Goal: Transaction & Acquisition: Purchase product/service

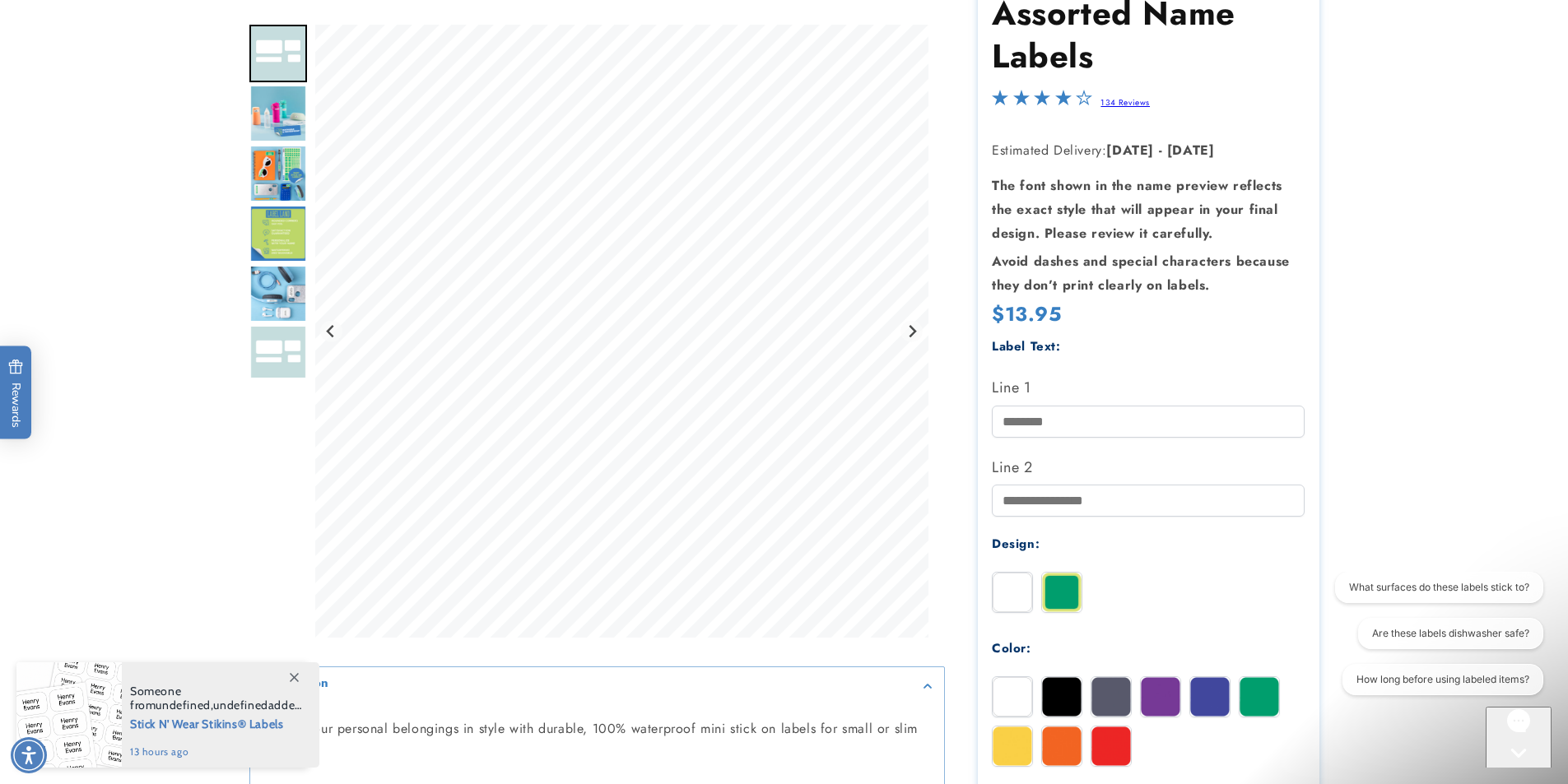
click at [287, 101] on img "Go to slide 3" at bounding box center [278, 113] width 58 height 58
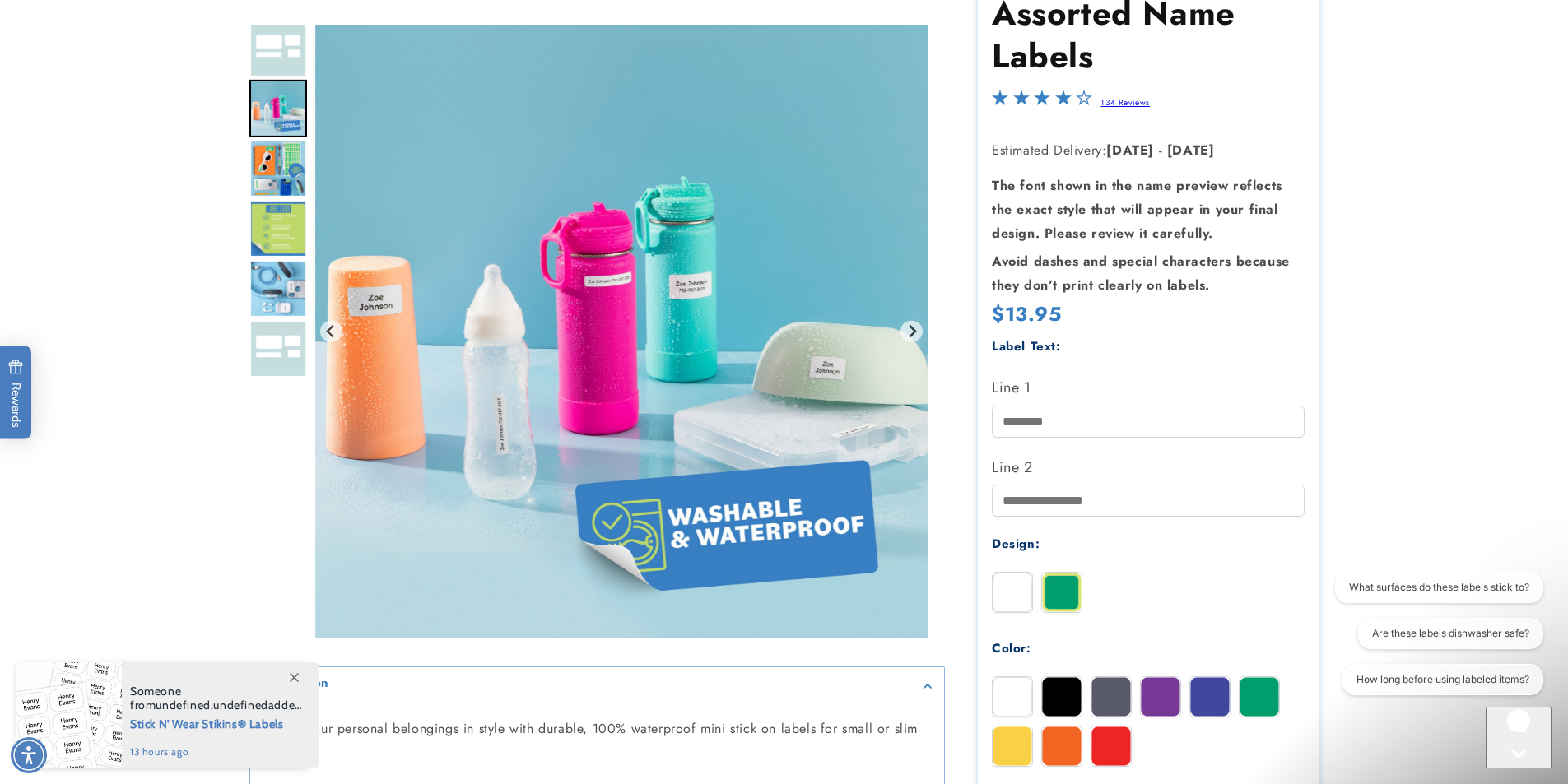
click at [287, 175] on img "Go to slide 4" at bounding box center [278, 168] width 58 height 58
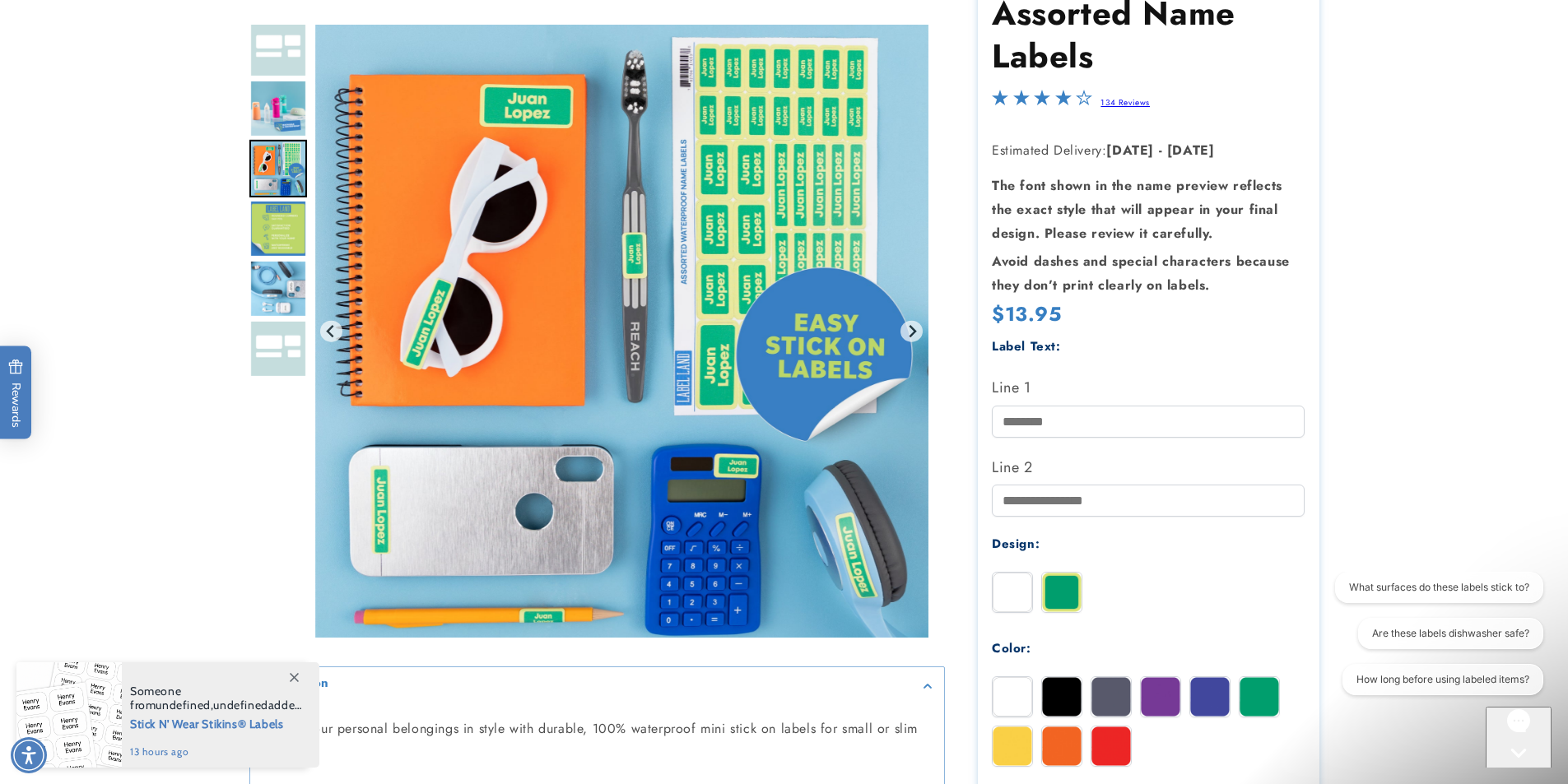
click at [279, 223] on img "Go to slide 5" at bounding box center [278, 228] width 58 height 58
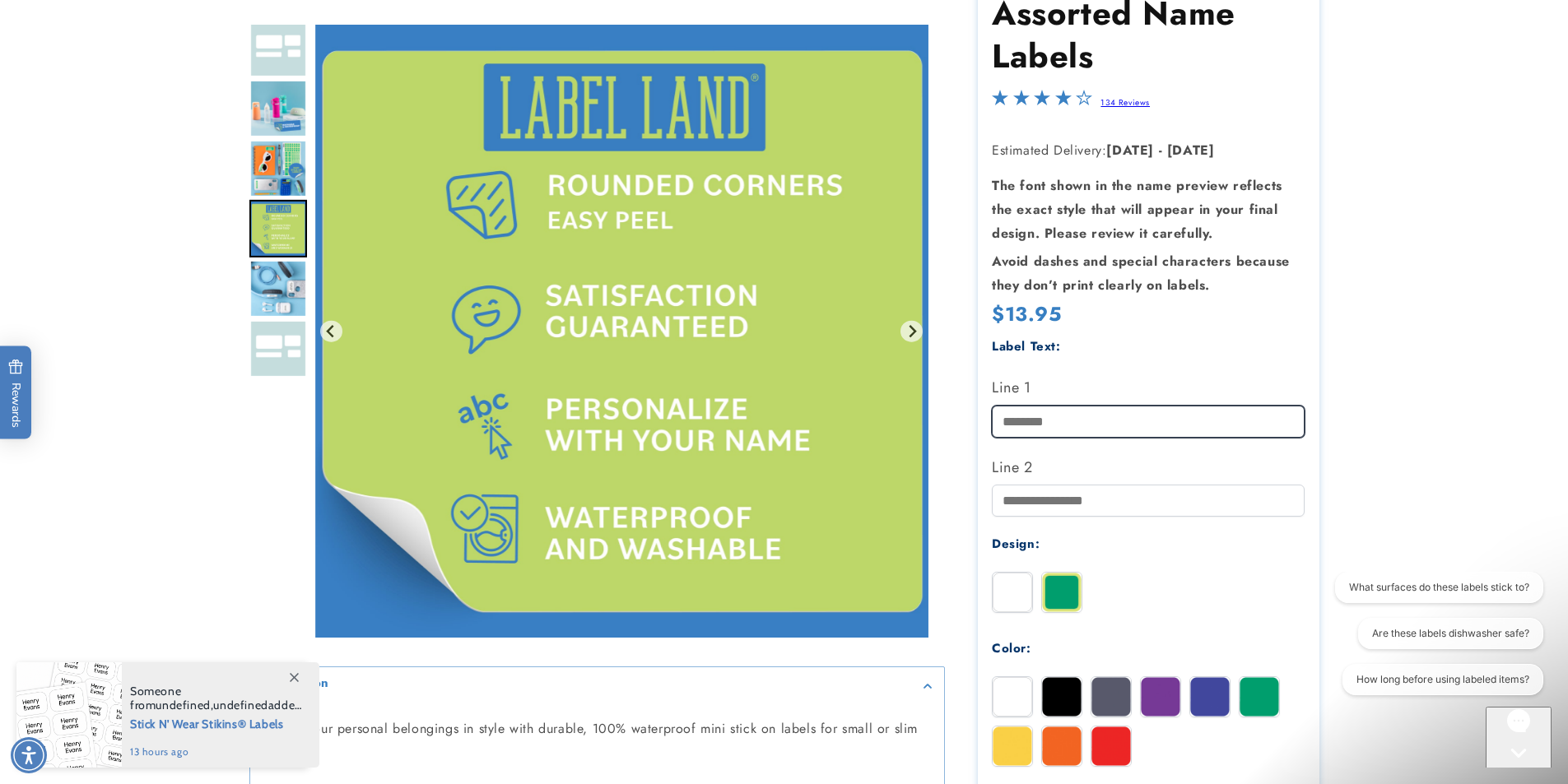
click at [1033, 429] on input "Line 1" at bounding box center [1148, 422] width 313 height 32
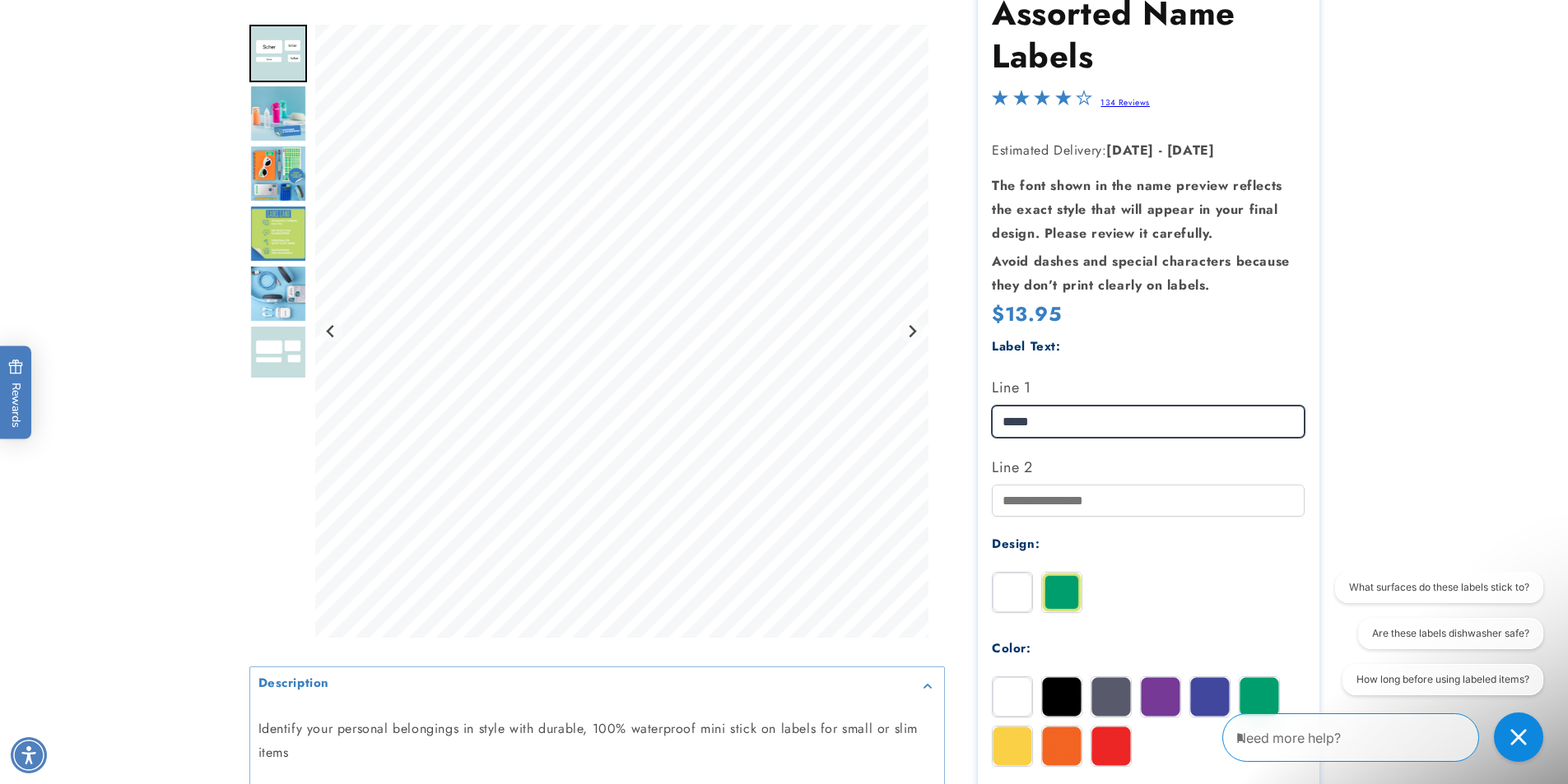
type input "*****"
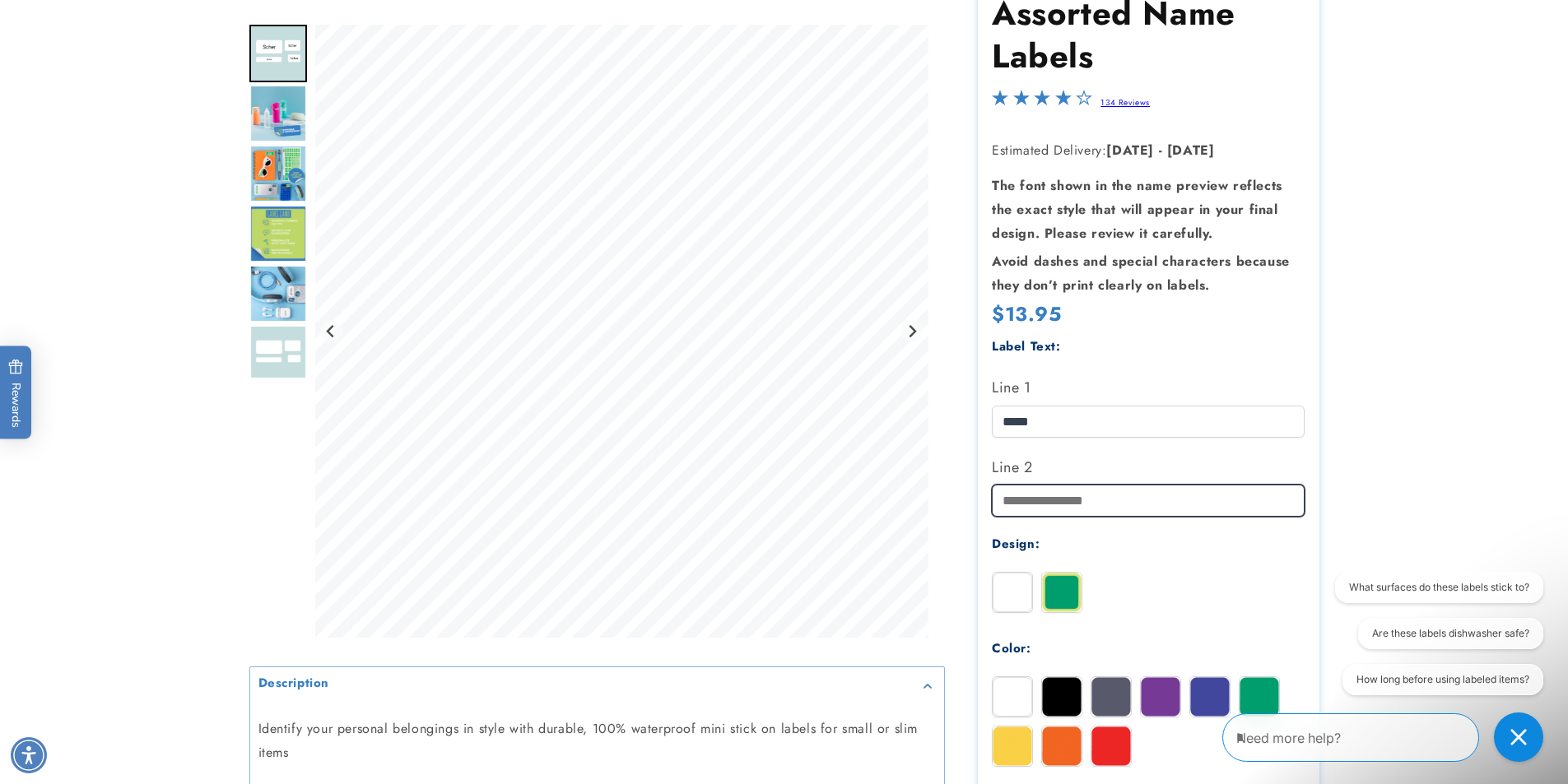
click at [1034, 513] on input "Line 2" at bounding box center [1148, 501] width 313 height 32
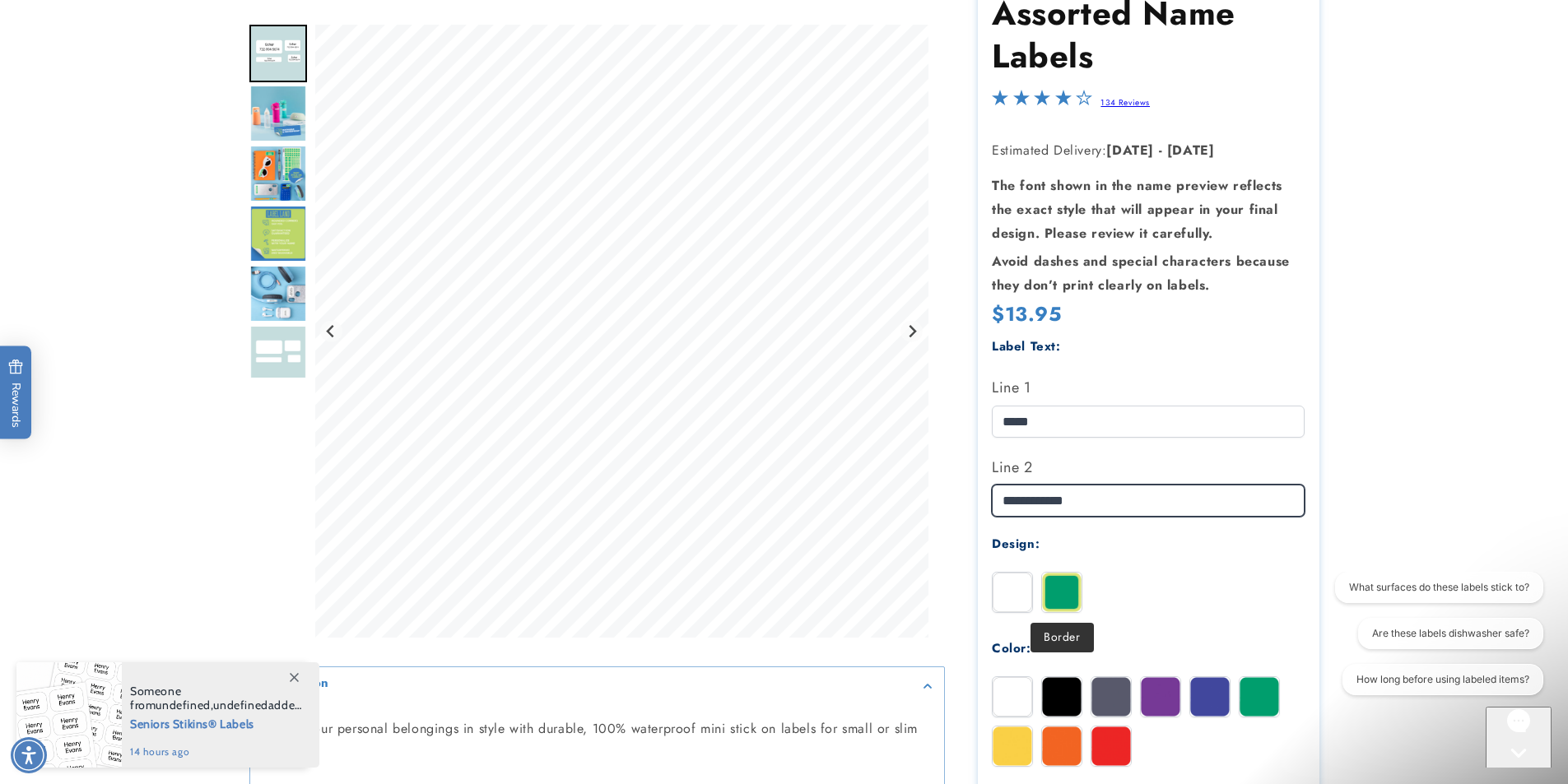
type input "**********"
click at [1056, 586] on img at bounding box center [1061, 592] width 39 height 39
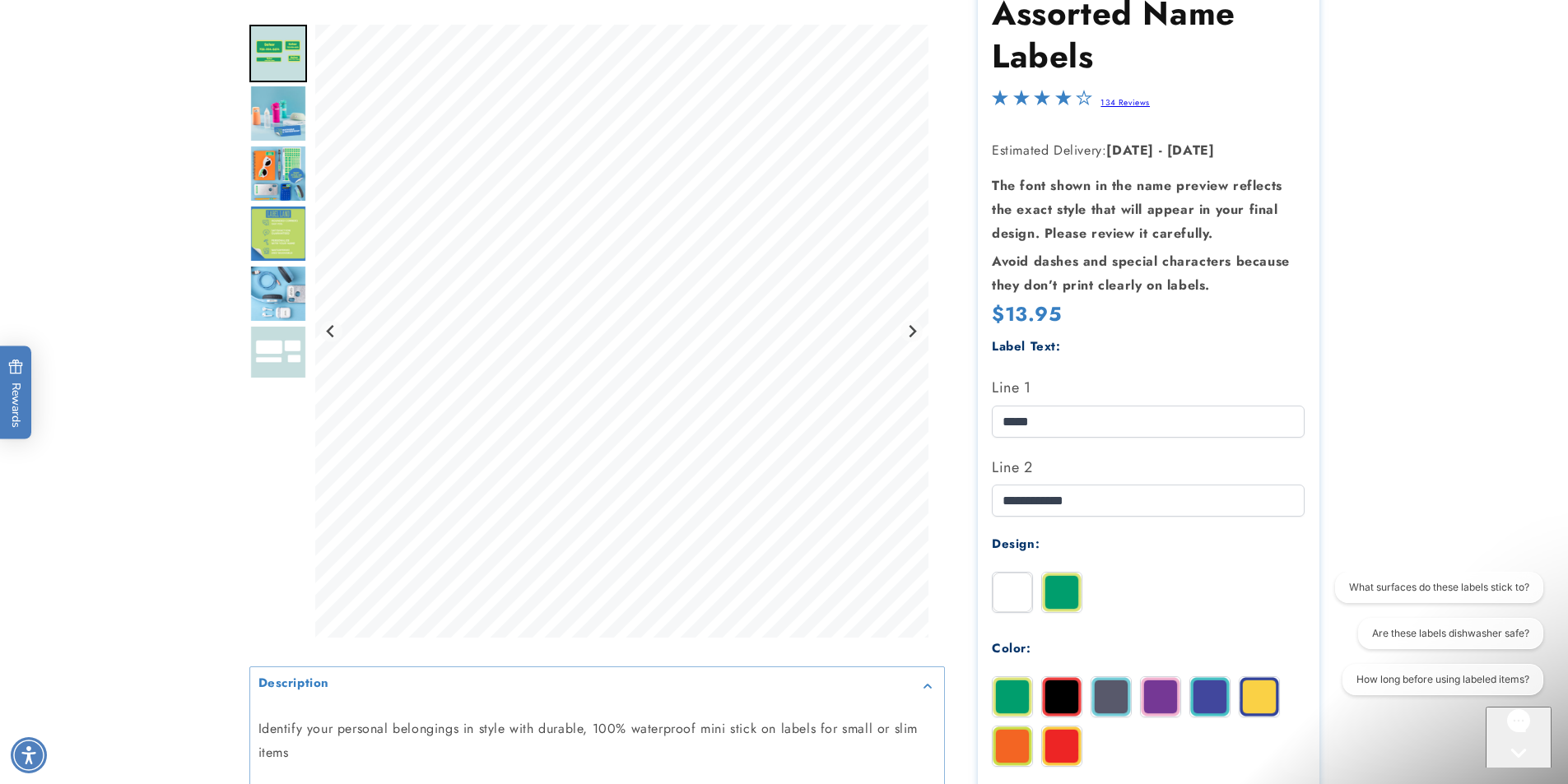
click at [1019, 590] on img at bounding box center [1012, 592] width 39 height 39
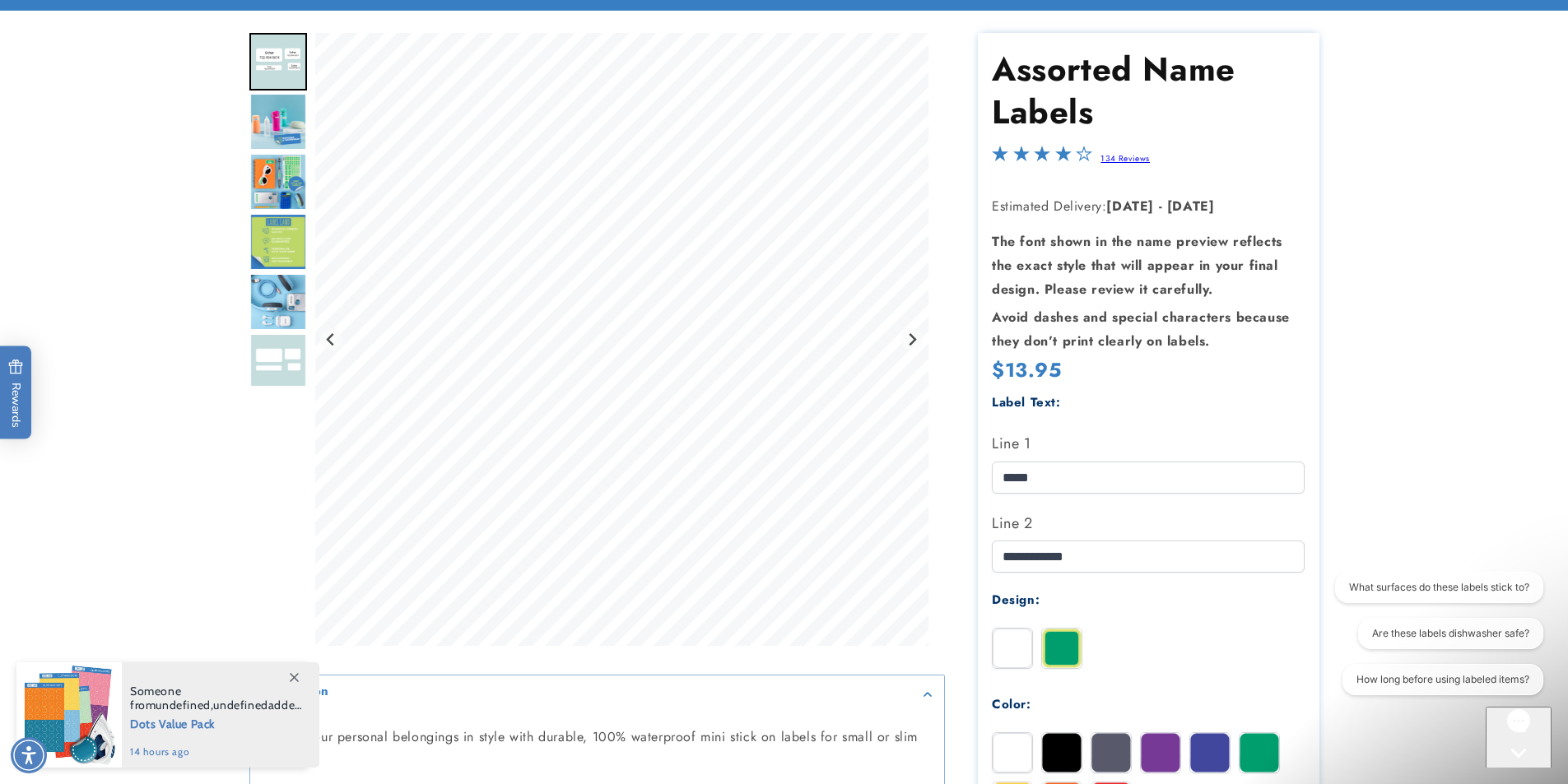
scroll to position [411, 0]
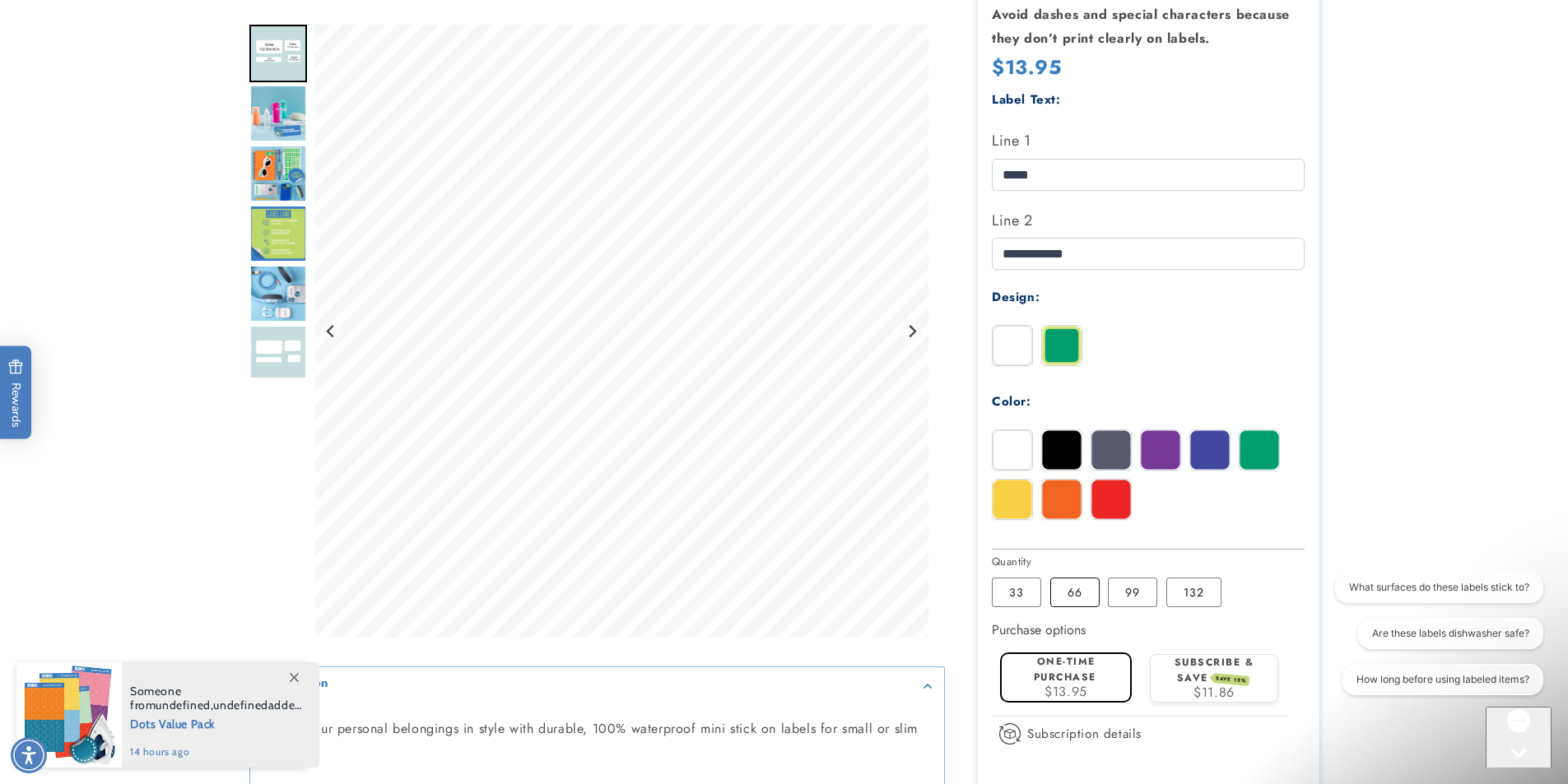
click at [1076, 598] on label "66 Variant sold out or unavailable" at bounding box center [1075, 592] width 49 height 30
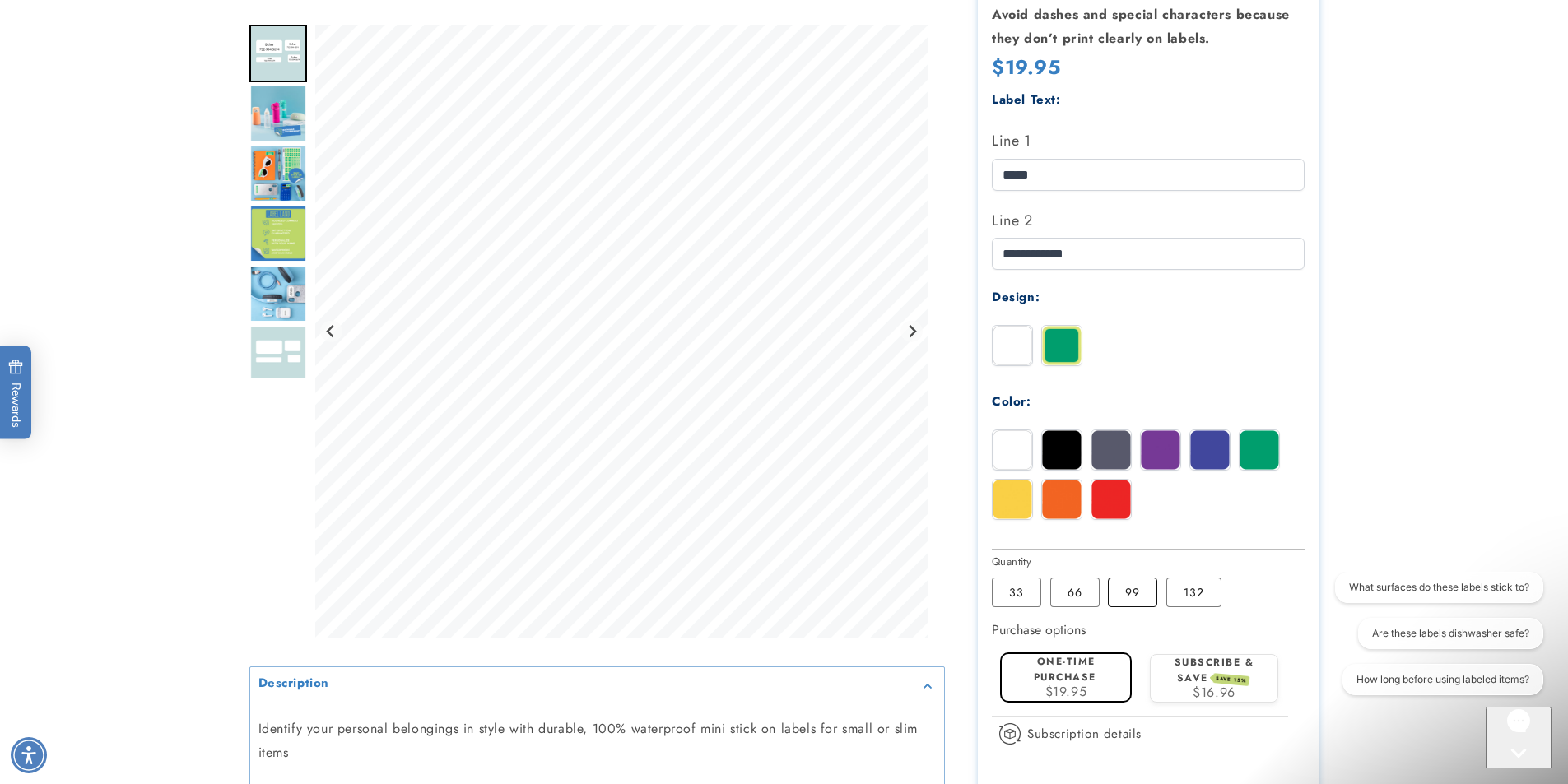
click at [1137, 600] on label "99 Variant sold out or unavailable" at bounding box center [1132, 592] width 49 height 30
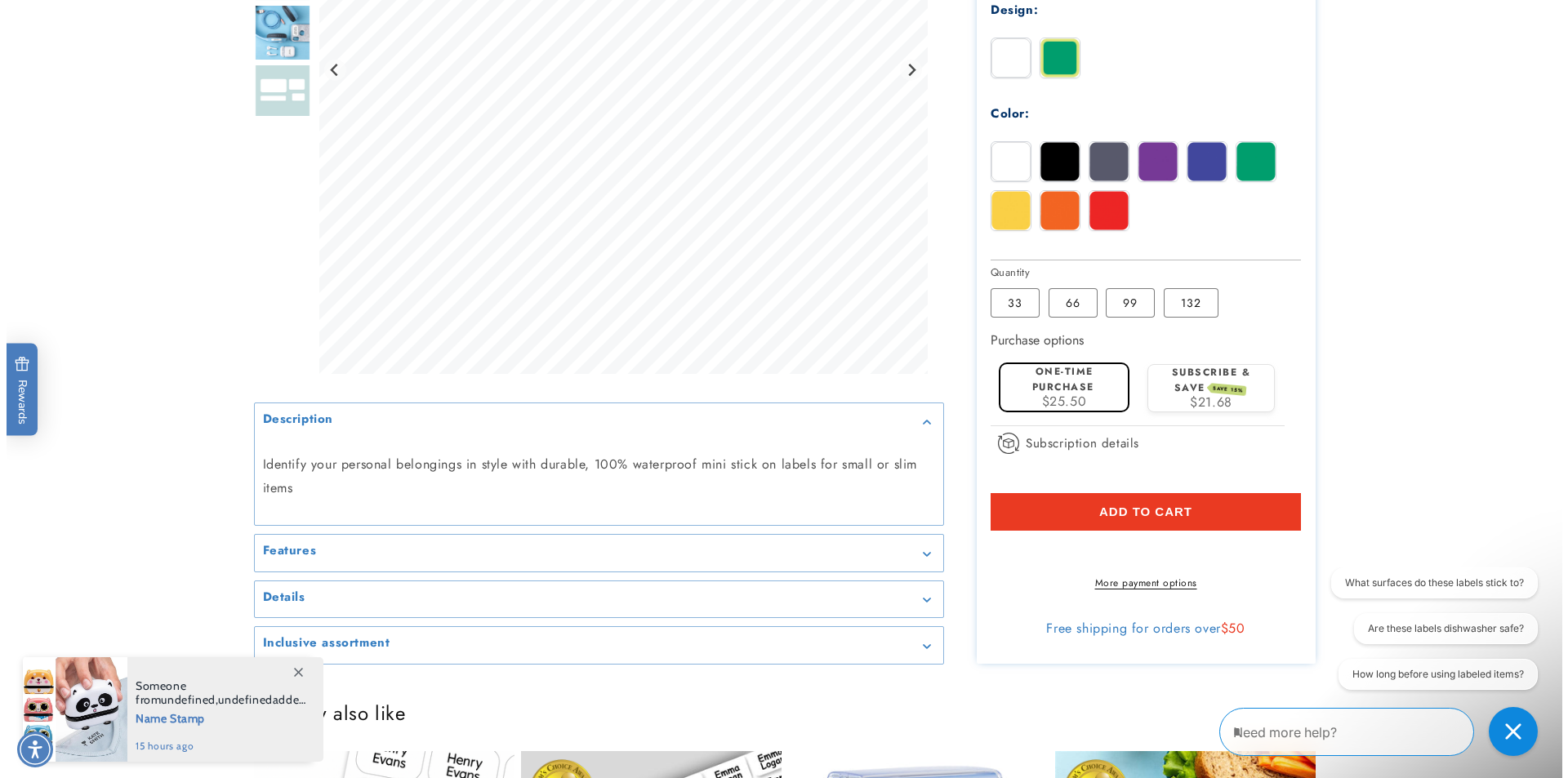
scroll to position [735, 0]
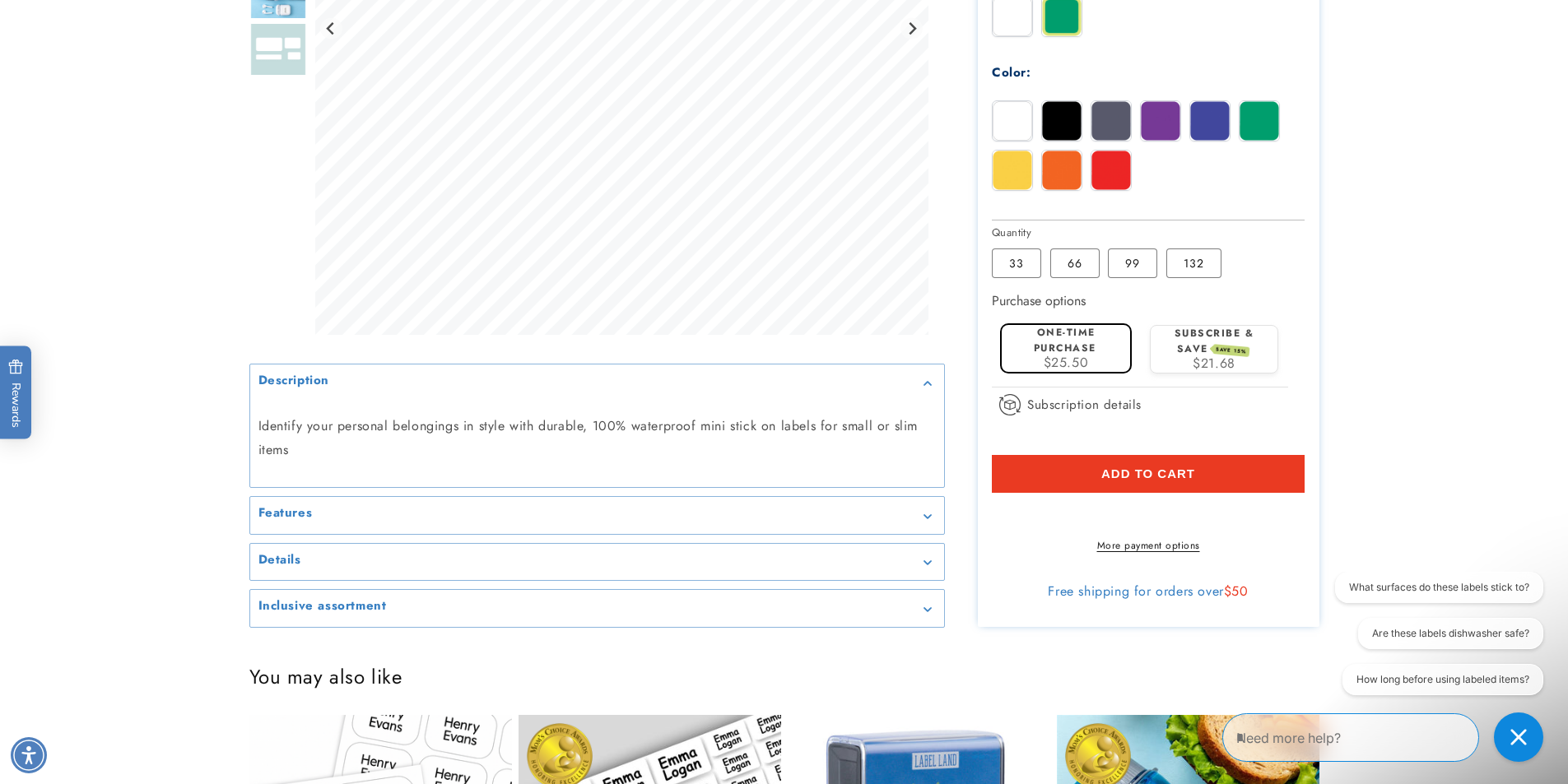
click at [996, 522] on shop-pay-wallet-button at bounding box center [994, 512] width 5 height 19
